Goal: Task Accomplishment & Management: Complete application form

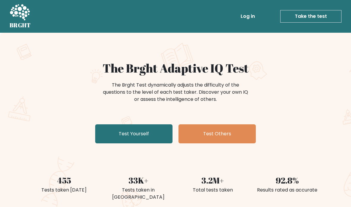
click at [148, 130] on link "Test Yourself" at bounding box center [133, 133] width 77 height 19
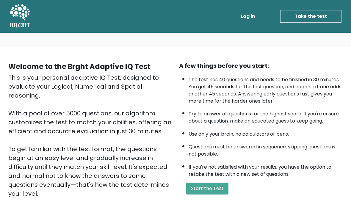
click at [219, 193] on button "Start the Test" at bounding box center [207, 189] width 42 height 12
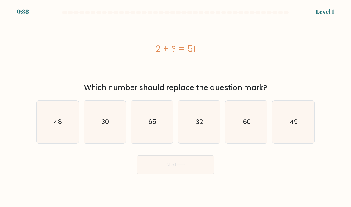
click at [303, 127] on icon "49" at bounding box center [294, 122] width 42 height 42
click at [176, 107] on input "f. 49" at bounding box center [176, 105] width 0 height 3
radio input "true"
click at [205, 170] on button "Next" at bounding box center [175, 164] width 77 height 19
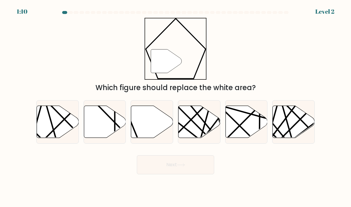
click at [154, 122] on icon at bounding box center [152, 122] width 42 height 32
click at [176, 107] on input "c." at bounding box center [176, 105] width 0 height 3
radio input "true"
click at [202, 171] on button "Next" at bounding box center [175, 164] width 77 height 19
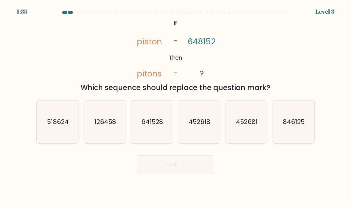
click at [164, 129] on icon "641528" at bounding box center [152, 122] width 42 height 42
click at [176, 107] on input "c. 641528" at bounding box center [176, 105] width 0 height 3
radio input "true"
click at [194, 172] on button "Next" at bounding box center [175, 164] width 77 height 19
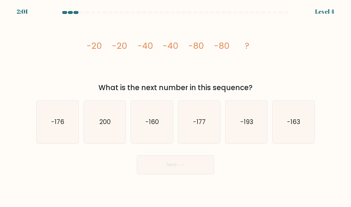
click at [157, 134] on icon "-160" at bounding box center [152, 122] width 42 height 42
click at [176, 107] on input "c. -160" at bounding box center [176, 105] width 0 height 3
radio input "true"
click at [177, 168] on button "Next" at bounding box center [175, 164] width 77 height 19
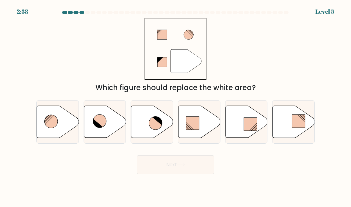
click at [152, 128] on icon at bounding box center [155, 123] width 13 height 13
click at [176, 107] on input "c." at bounding box center [176, 105] width 0 height 3
radio input "true"
click at [197, 174] on button "Next" at bounding box center [175, 164] width 77 height 19
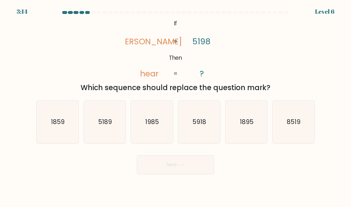
click at [160, 132] on icon "1985" at bounding box center [152, 122] width 42 height 42
click at [176, 107] on input "c. 1985" at bounding box center [176, 105] width 0 height 3
radio input "true"
click at [174, 173] on button "Next" at bounding box center [175, 164] width 77 height 19
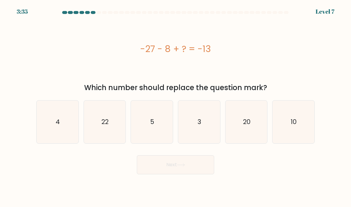
click at [104, 136] on icon "22" at bounding box center [105, 122] width 42 height 42
click at [176, 107] on input "b. 22" at bounding box center [176, 105] width 0 height 3
radio input "true"
click at [196, 173] on button "Next" at bounding box center [175, 164] width 77 height 19
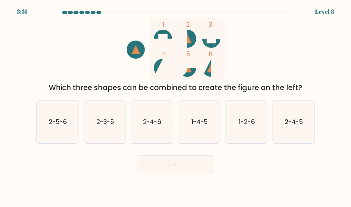
click at [154, 126] on text "2-4-6" at bounding box center [152, 122] width 18 height 9
click at [176, 107] on input "c. 2-4-6" at bounding box center [176, 105] width 0 height 3
radio input "true"
click at [189, 167] on button "Next" at bounding box center [175, 164] width 77 height 19
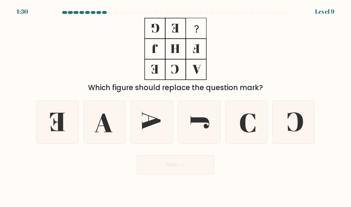
click at [297, 135] on icon at bounding box center [294, 122] width 42 height 42
click at [176, 107] on input "f." at bounding box center [176, 105] width 0 height 3
radio input "true"
click at [195, 173] on button "Next" at bounding box center [175, 164] width 77 height 19
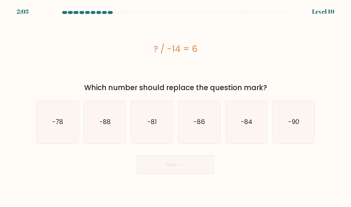
click at [242, 126] on text "-84" at bounding box center [246, 122] width 11 height 9
click at [176, 107] on input "e. -84" at bounding box center [176, 105] width 0 height 3
radio input "true"
click at [193, 172] on button "Next" at bounding box center [175, 164] width 77 height 19
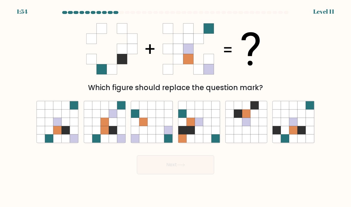
click at [69, 105] on div "a. b. c." at bounding box center [176, 120] width 284 height 48
click at [61, 126] on icon at bounding box center [57, 122] width 8 height 8
click at [176, 107] on input "a." at bounding box center [176, 105] width 0 height 3
radio input "true"
click at [200, 171] on button "Next" at bounding box center [175, 164] width 77 height 19
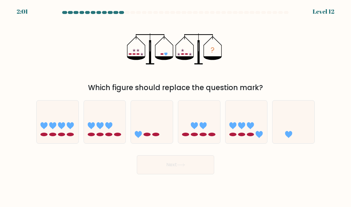
click at [302, 119] on icon at bounding box center [294, 122] width 42 height 35
click at [176, 107] on input "f." at bounding box center [176, 105] width 0 height 3
radio input "true"
click at [199, 172] on button "Next" at bounding box center [175, 164] width 77 height 19
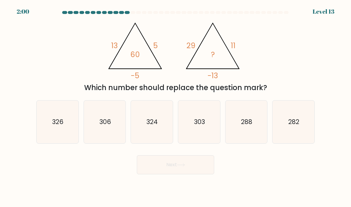
click at [263, 136] on icon "288" at bounding box center [247, 122] width 42 height 42
click at [176, 107] on input "e. 288" at bounding box center [176, 105] width 0 height 3
radio input "true"
click at [201, 170] on button "Next" at bounding box center [175, 164] width 77 height 19
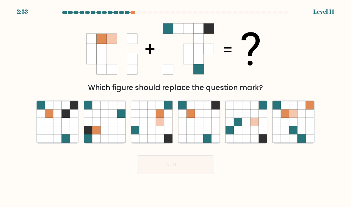
click at [51, 125] on icon at bounding box center [49, 122] width 8 height 8
click at [176, 107] on input "a." at bounding box center [176, 105] width 0 height 3
radio input "true"
click at [211, 126] on icon at bounding box center [207, 122] width 8 height 8
click at [176, 107] on input "d." at bounding box center [176, 105] width 0 height 3
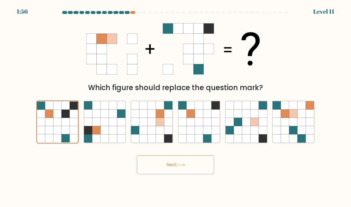
radio input "true"
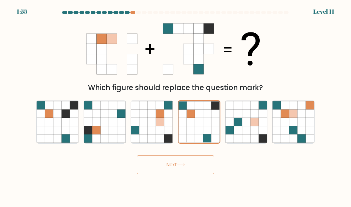
click at [202, 171] on button "Next" at bounding box center [175, 164] width 77 height 19
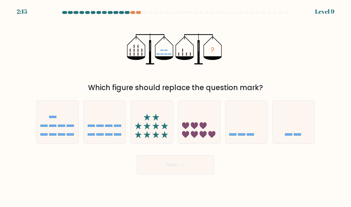
click at [250, 127] on icon at bounding box center [247, 122] width 42 height 35
click at [176, 107] on input "e." at bounding box center [176, 105] width 0 height 3
radio input "true"
click at [204, 172] on button "Next" at bounding box center [175, 164] width 77 height 19
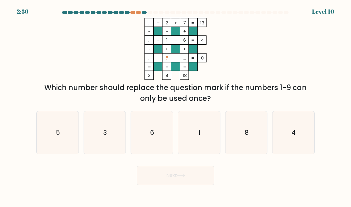
click at [136, 13] on at bounding box center [176, 12] width 228 height 3
click at [138, 9] on div "2:35 Level 10" at bounding box center [175, 8] width 351 height 16
click at [108, 130] on icon "3" at bounding box center [105, 133] width 42 height 42
click at [176, 107] on input "b. 3" at bounding box center [176, 105] width 0 height 3
radio input "true"
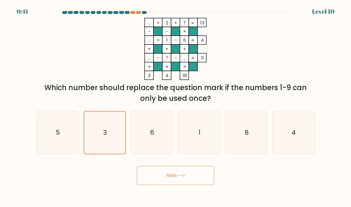
click at [197, 185] on button "Next" at bounding box center [175, 175] width 77 height 19
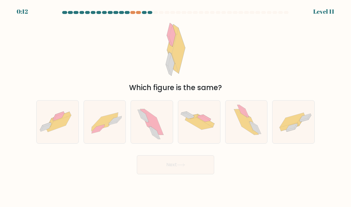
click at [106, 127] on icon at bounding box center [105, 120] width 26 height 14
click at [176, 107] on input "b." at bounding box center [176, 105] width 0 height 3
radio input "true"
click at [183, 168] on button "Next" at bounding box center [175, 164] width 77 height 19
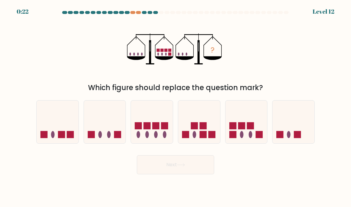
click at [243, 117] on icon at bounding box center [247, 122] width 42 height 35
click at [176, 107] on input "e." at bounding box center [176, 105] width 0 height 3
radio input "true"
click at [201, 170] on button "Next" at bounding box center [175, 164] width 77 height 19
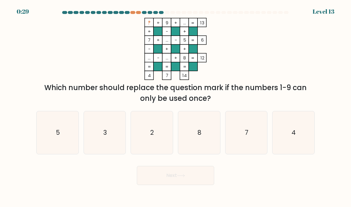
click at [110, 142] on icon "3" at bounding box center [105, 133] width 42 height 42
click at [176, 107] on input "b. 3" at bounding box center [176, 105] width 0 height 3
radio input "true"
click at [183, 177] on icon at bounding box center [181, 175] width 8 height 3
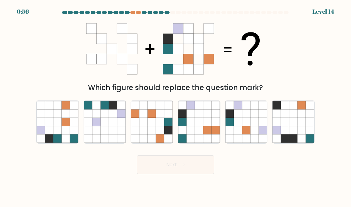
click at [209, 126] on icon at bounding box center [207, 122] width 8 height 8
click at [176, 107] on input "d." at bounding box center [176, 105] width 0 height 3
radio input "true"
click at [200, 172] on button "Next" at bounding box center [175, 164] width 77 height 19
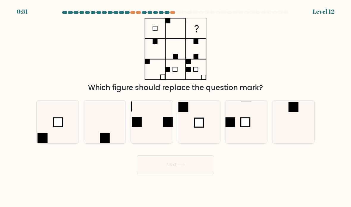
click at [297, 129] on icon at bounding box center [294, 122] width 42 height 42
click at [176, 107] on input "f." at bounding box center [176, 105] width 0 height 3
radio input "true"
click at [191, 170] on button "Next" at bounding box center [175, 164] width 77 height 19
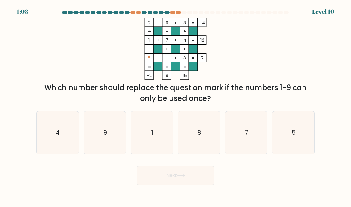
click at [164, 142] on icon "1" at bounding box center [152, 133] width 42 height 42
click at [176, 107] on input "c. 1" at bounding box center [176, 105] width 0 height 3
radio input "true"
click at [199, 183] on button "Next" at bounding box center [175, 175] width 77 height 19
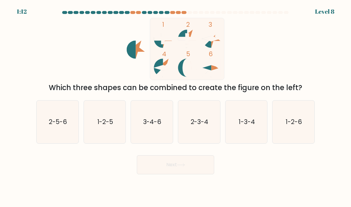
click at [211, 140] on icon "2-3-4" at bounding box center [199, 122] width 42 height 42
click at [176, 107] on input "d. 2-3-4" at bounding box center [176, 105] width 0 height 3
radio input "true"
click at [201, 172] on button "Next" at bounding box center [175, 164] width 77 height 19
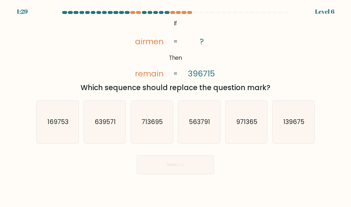
click at [163, 132] on icon "713695" at bounding box center [152, 122] width 42 height 42
click at [176, 107] on input "c. 713695" at bounding box center [176, 105] width 0 height 3
radio input "true"
click at [196, 170] on button "Next" at bounding box center [175, 164] width 77 height 19
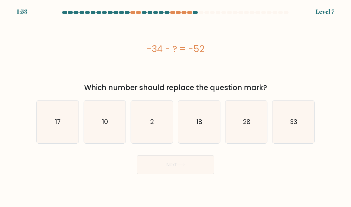
click at [219, 133] on icon "18" at bounding box center [199, 122] width 42 height 42
click at [176, 107] on input "d. 18" at bounding box center [176, 105] width 0 height 3
radio input "true"
click at [180, 167] on icon at bounding box center [181, 164] width 8 height 3
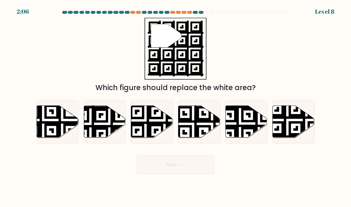
scroll to position [13, 0]
click at [298, 106] on icon at bounding box center [294, 122] width 42 height 33
click at [176, 104] on input "f." at bounding box center [176, 105] width 0 height 3
radio input "true"
click at [208, 158] on button "Next" at bounding box center [175, 164] width 77 height 19
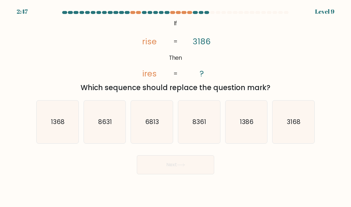
scroll to position [3, 0]
click at [59, 126] on text "1368" at bounding box center [58, 122] width 14 height 9
click at [176, 107] on input "a. 1368" at bounding box center [176, 105] width 0 height 3
radio input "true"
click at [189, 170] on button "Next" at bounding box center [175, 164] width 77 height 19
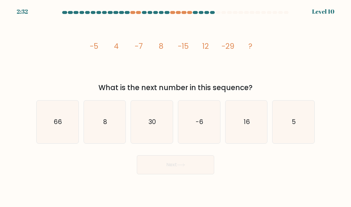
scroll to position [0, 0]
click at [256, 130] on icon "16" at bounding box center [247, 122] width 42 height 42
click at [176, 107] on input "e. 16" at bounding box center [176, 105] width 0 height 3
radio input "true"
click at [193, 175] on button "Next" at bounding box center [175, 164] width 77 height 19
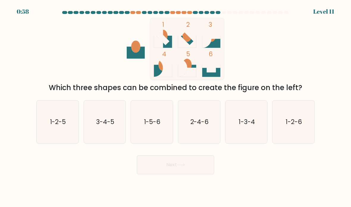
click at [103, 135] on icon "3-4-5" at bounding box center [105, 122] width 42 height 42
click at [176, 107] on input "b. 3-4-5" at bounding box center [176, 105] width 0 height 3
radio input "true"
click at [185, 160] on div "Next" at bounding box center [176, 163] width 286 height 24
click at [199, 173] on button "Next" at bounding box center [175, 164] width 77 height 19
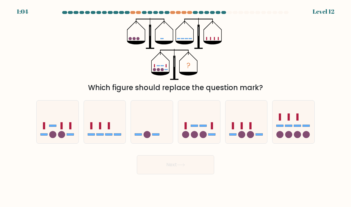
click at [203, 136] on icon at bounding box center [199, 122] width 42 height 35
click at [176, 107] on input "d." at bounding box center [176, 105] width 0 height 3
radio input "true"
click at [194, 170] on button "Next" at bounding box center [175, 164] width 77 height 19
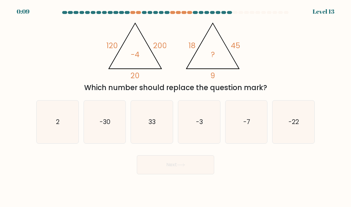
click at [195, 127] on icon "-3" at bounding box center [199, 122] width 42 height 42
click at [176, 107] on input "d. -3" at bounding box center [176, 105] width 0 height 3
radio input "true"
click at [187, 175] on button "Next" at bounding box center [175, 164] width 77 height 19
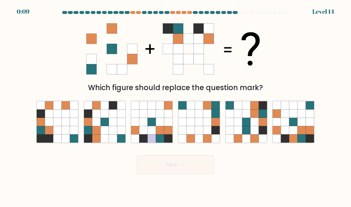
click at [113, 126] on icon at bounding box center [113, 122] width 8 height 8
click at [176, 107] on input "b." at bounding box center [176, 105] width 0 height 3
radio input "true"
click at [191, 164] on button "Next" at bounding box center [175, 164] width 77 height 19
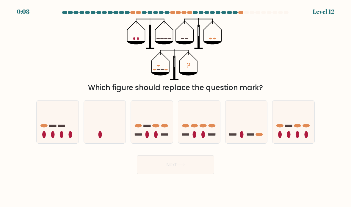
click at [205, 167] on button "Next" at bounding box center [175, 164] width 77 height 19
click at [205, 123] on icon at bounding box center [199, 122] width 42 height 35
click at [176, 107] on input "d." at bounding box center [176, 105] width 0 height 3
radio input "true"
click at [202, 171] on button "Next" at bounding box center [175, 164] width 77 height 19
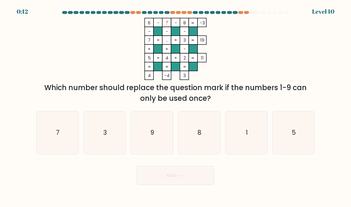
click at [248, 135] on icon "1" at bounding box center [247, 133] width 42 height 42
click at [176, 107] on input "e. 1" at bounding box center [176, 105] width 0 height 3
radio input "true"
click at [195, 176] on button "Next" at bounding box center [175, 175] width 77 height 19
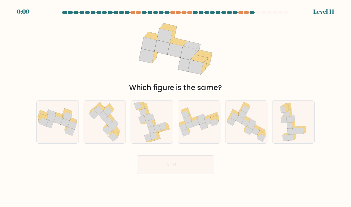
click at [109, 126] on icon at bounding box center [107, 120] width 9 height 9
click at [176, 107] on input "b." at bounding box center [176, 105] width 0 height 3
radio input "true"
click at [189, 170] on button "Next" at bounding box center [175, 164] width 77 height 19
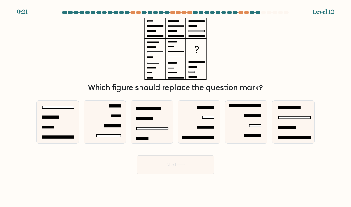
click at [72, 116] on icon at bounding box center [58, 122] width 42 height 42
click at [176, 107] on input "a." at bounding box center [176, 105] width 0 height 3
radio input "true"
click at [194, 174] on button "Next" at bounding box center [175, 164] width 77 height 19
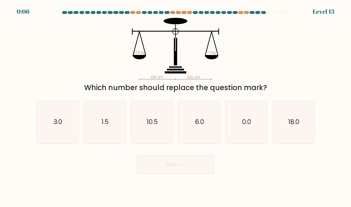
click at [152, 119] on icon "10.5" at bounding box center [152, 122] width 42 height 42
click at [176, 107] on input "c. 10.5" at bounding box center [176, 105] width 0 height 3
radio input "true"
click at [189, 173] on button "Next" at bounding box center [175, 164] width 77 height 19
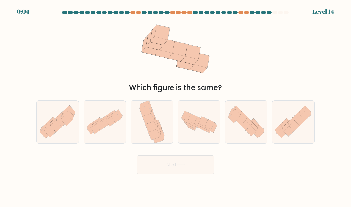
click at [208, 130] on icon at bounding box center [210, 125] width 10 height 10
click at [176, 107] on input "d." at bounding box center [176, 105] width 0 height 3
radio input "true"
click at [202, 175] on button "Next" at bounding box center [175, 164] width 77 height 19
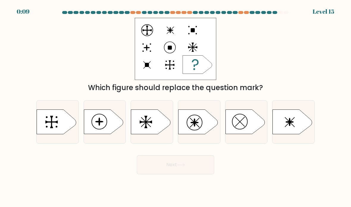
click at [201, 130] on circle at bounding box center [194, 122] width 15 height 15
click at [176, 107] on input "d." at bounding box center [176, 105] width 0 height 3
radio input "true"
click at [174, 175] on button "Next" at bounding box center [175, 164] width 77 height 19
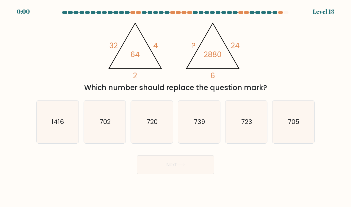
click at [161, 134] on icon "720" at bounding box center [152, 122] width 42 height 42
click at [176, 107] on input "c. 720" at bounding box center [176, 105] width 0 height 3
radio input "true"
click at [191, 175] on button "Next" at bounding box center [175, 164] width 77 height 19
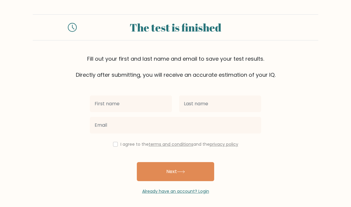
click at [157, 106] on input "text" at bounding box center [131, 104] width 82 height 17
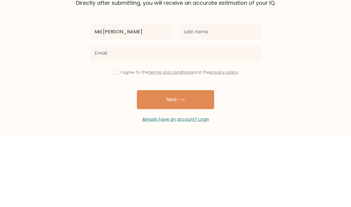
type input "Md [PERSON_NAME]"
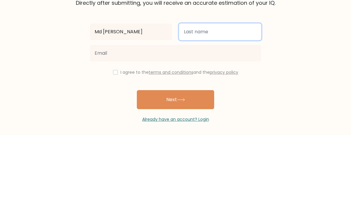
click at [244, 96] on input "text" at bounding box center [220, 104] width 82 height 17
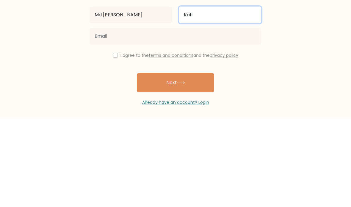
type input "Kafi"
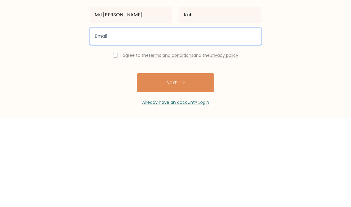
click at [225, 117] on input "email" at bounding box center [176, 125] width 172 height 17
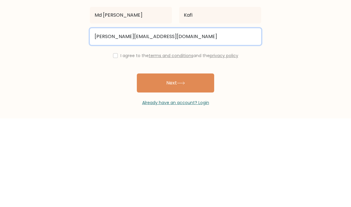
type input "sakib.sk01@gmail.com"
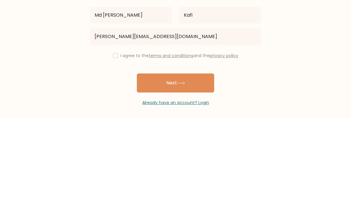
click at [113, 142] on input "checkbox" at bounding box center [115, 144] width 5 height 5
checkbox input "true"
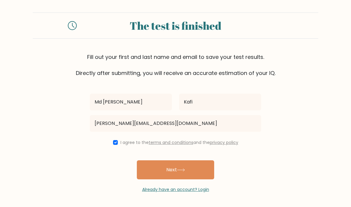
click at [204, 161] on button "Next" at bounding box center [175, 170] width 77 height 19
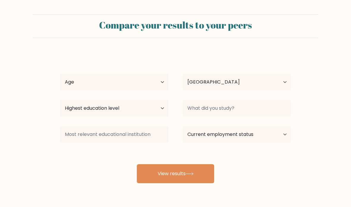
select select "BD"
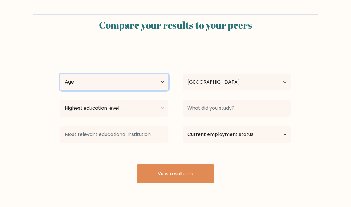
click at [165, 82] on select "Age Under [DEMOGRAPHIC_DATA] [DEMOGRAPHIC_DATA] [DEMOGRAPHIC_DATA] [DEMOGRAPHIC…" at bounding box center [114, 82] width 108 height 17
select select "18_24"
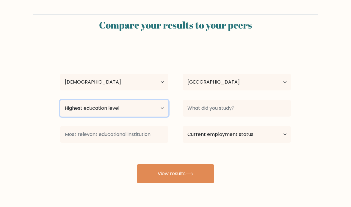
click at [158, 104] on select "Highest education level No schooling Primary Lower Secondary Upper Secondary Oc…" at bounding box center [114, 108] width 108 height 17
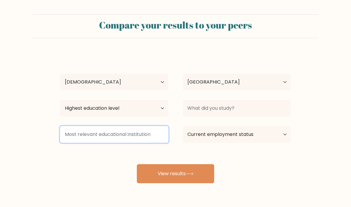
click at [152, 131] on input at bounding box center [114, 134] width 108 height 17
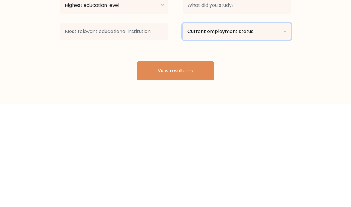
click at [272, 126] on select "Current employment status Employed Student Retired Other / prefer not to answer" at bounding box center [237, 134] width 108 height 17
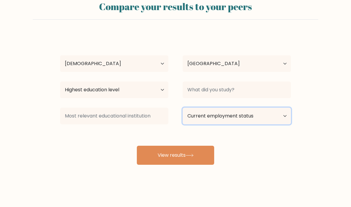
select select "student"
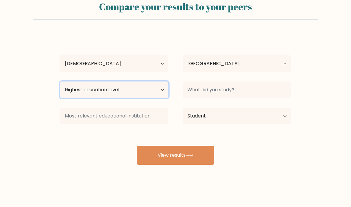
click at [155, 92] on select "Highest education level No schooling Primary Lower Secondary Upper Secondary Oc…" at bounding box center [114, 90] width 108 height 17
click at [138, 82] on select "Highest education level No schooling Primary Lower Secondary Upper Secondary Oc…" at bounding box center [114, 90] width 108 height 17
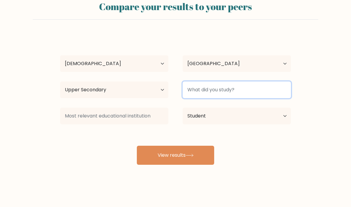
click at [233, 82] on input at bounding box center [237, 90] width 108 height 17
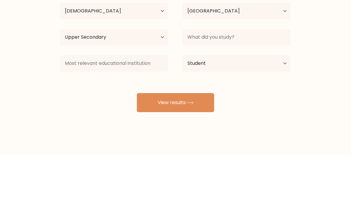
click at [321, 33] on form "Compare your results to your peers Md Sakib Hasan Kafi Age Under 18 years old 1…" at bounding box center [175, 80] width 351 height 169
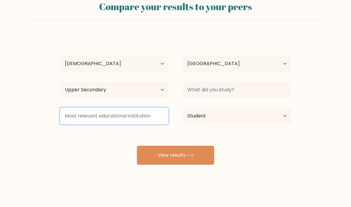
click at [132, 113] on input at bounding box center [114, 116] width 108 height 17
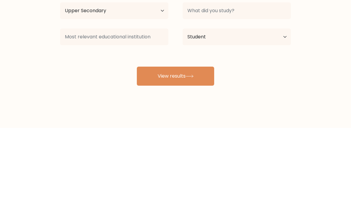
click at [286, 43] on div "Md Sakib Hasan Kafi Age Under 18 years old 18-24 years old 25-34 years old 35-4…" at bounding box center [176, 99] width 238 height 131
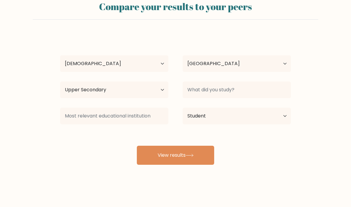
click at [194, 154] on icon at bounding box center [190, 155] width 8 height 3
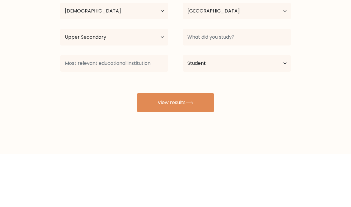
click at [167, 82] on select "Highest education level No schooling Primary Lower Secondary Upper Secondary Oc…" at bounding box center [114, 90] width 108 height 17
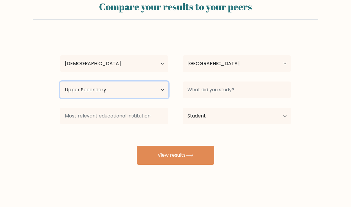
select select "bachelors_degree"
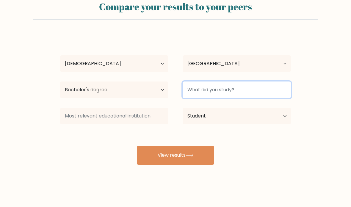
click at [247, 82] on input at bounding box center [237, 90] width 108 height 17
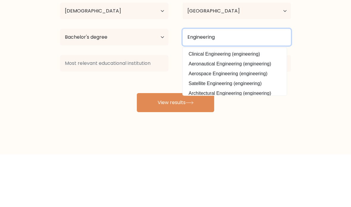
type input "Engineering"
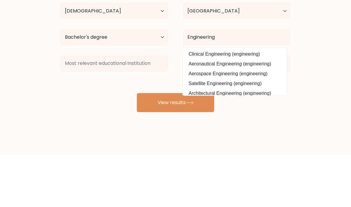
click at [332, 35] on form "Compare your results to your peers Md Sakib Hasan Kafi Age Under 18 years old 1…" at bounding box center [175, 80] width 351 height 169
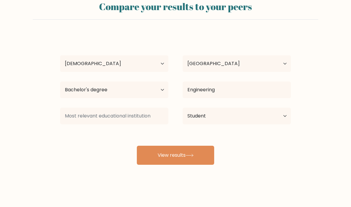
click at [196, 148] on button "View results" at bounding box center [175, 155] width 77 height 19
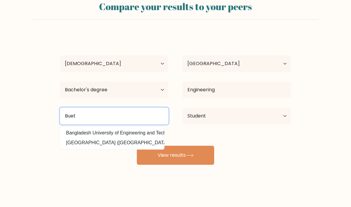
type input "Buet"
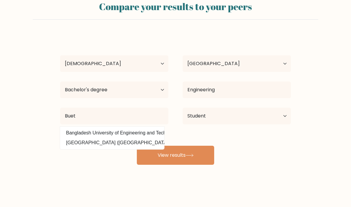
click at [202, 149] on button "View results" at bounding box center [175, 155] width 77 height 19
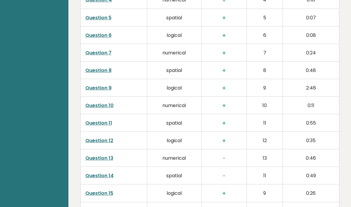
scroll to position [1017, 0]
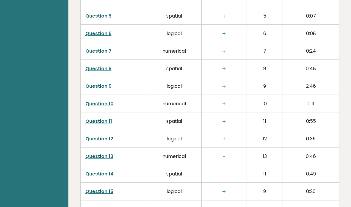
click at [102, 153] on link "Question 13" at bounding box center [99, 156] width 28 height 7
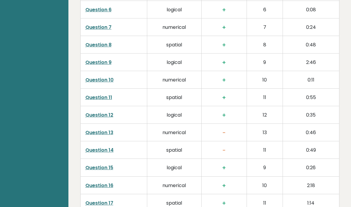
click at [90, 141] on td "Question 14" at bounding box center [113, 150] width 67 height 18
click at [91, 147] on link "Question 14" at bounding box center [99, 150] width 28 height 7
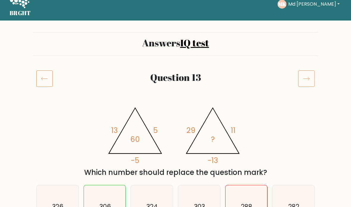
scroll to position [10, 0]
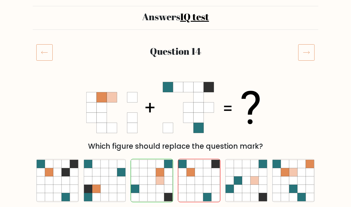
scroll to position [27, 0]
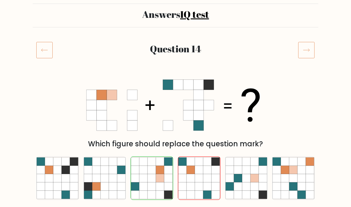
click at [319, 137] on form "Answers IQ test Question 14 Which figure should replace the question mark? a." at bounding box center [175, 196] width 351 height 418
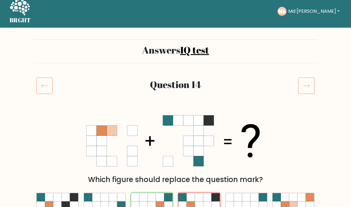
scroll to position [0, 0]
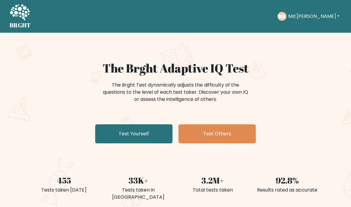
click at [331, 18] on button "Md [PERSON_NAME]" at bounding box center [314, 17] width 55 height 8
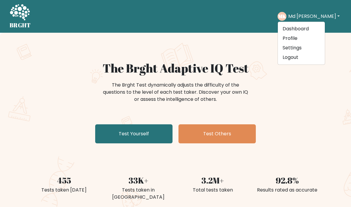
click at [302, 35] on link "Profile" at bounding box center [301, 39] width 47 height 10
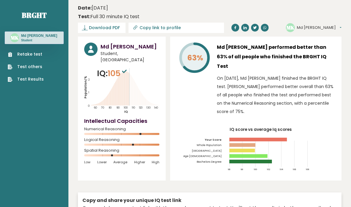
click at [52, 37] on h3 "Md [PERSON_NAME]" at bounding box center [39, 35] width 36 height 5
click at [340, 26] on button "Md [PERSON_NAME]" at bounding box center [319, 28] width 45 height 6
click at [323, 53] on link "Settings" at bounding box center [314, 55] width 33 height 9
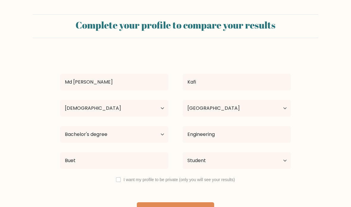
select select "18_24"
select select "BD"
select select "bachelors_degree"
select select "student"
click at [158, 132] on select "Highest education level No schooling Primary Lower Secondary Upper Secondary Oc…" at bounding box center [114, 134] width 108 height 17
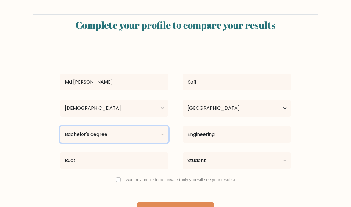
select select "upper_secondary"
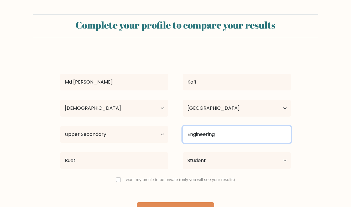
click at [225, 134] on input "Engineering" at bounding box center [237, 134] width 108 height 17
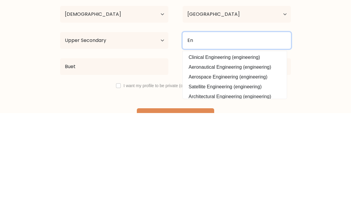
type input "E"
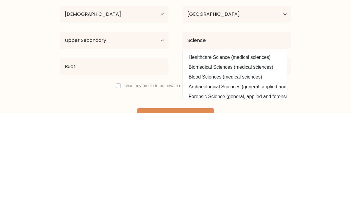
scroll to position [24, 0]
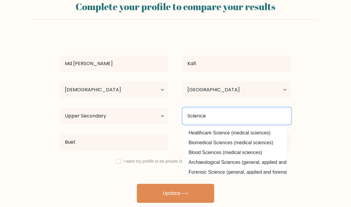
type input "Science"
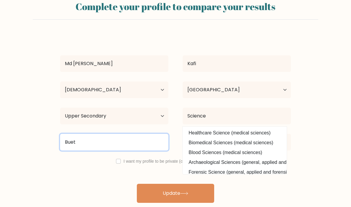
click at [155, 134] on input "Buet" at bounding box center [114, 142] width 108 height 17
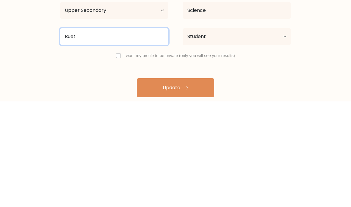
click at [144, 134] on input "Buet" at bounding box center [114, 142] width 108 height 17
type input "B"
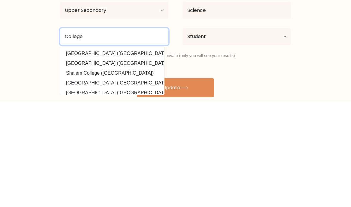
type input "College"
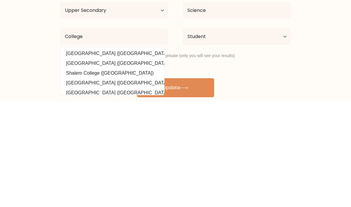
click at [165, 159] on label "I want my profile to be private (only you will see your results)" at bounding box center [179, 161] width 111 height 5
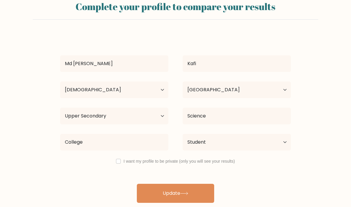
click at [117, 159] on input "checkbox" at bounding box center [118, 161] width 5 height 5
checkbox input "true"
click at [183, 192] on icon at bounding box center [184, 193] width 8 height 3
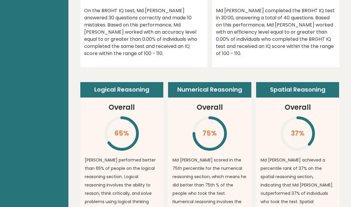
scroll to position [391, 0]
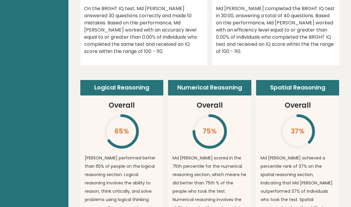
click at [292, 100] on h3 "Overall" at bounding box center [298, 105] width 26 height 11
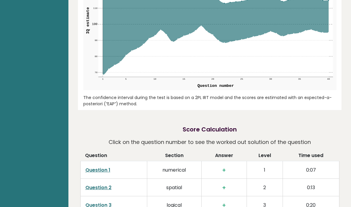
scroll to position [784, 0]
